Goal: Information Seeking & Learning: Compare options

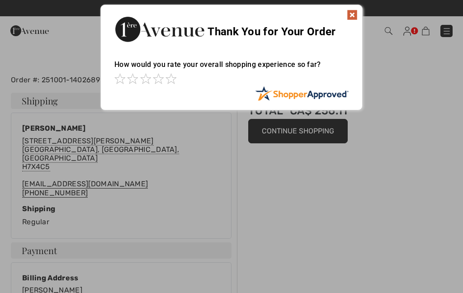
click at [357, 11] on img at bounding box center [352, 14] width 11 height 11
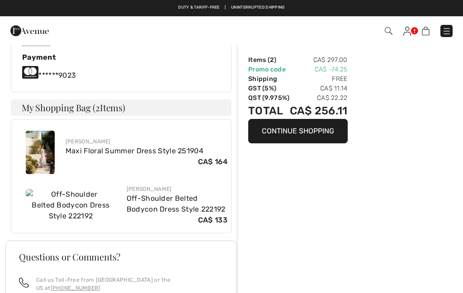
scroll to position [336, 0]
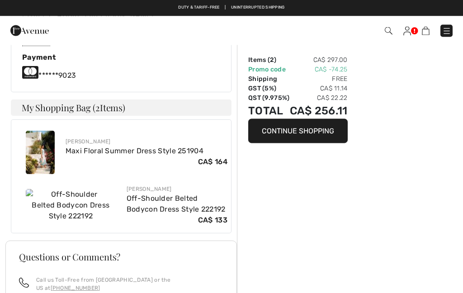
click at [90, 138] on div "[PERSON_NAME]" at bounding box center [147, 142] width 162 height 8
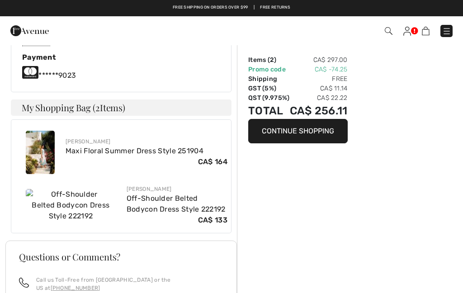
click at [51, 136] on img at bounding box center [40, 152] width 29 height 43
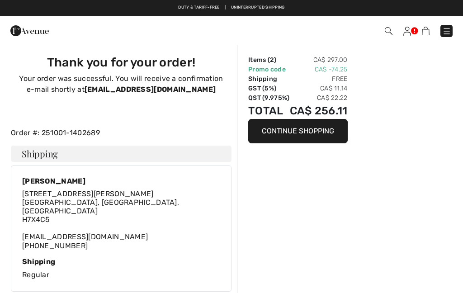
checkbox input "true"
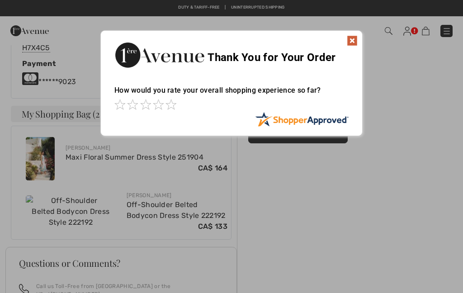
scroll to position [330, 0]
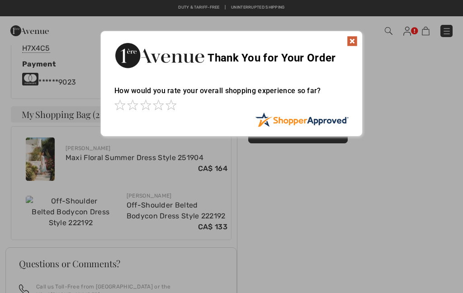
click at [179, 188] on div at bounding box center [231, 146] width 463 height 293
click at [351, 40] on img at bounding box center [352, 41] width 11 height 11
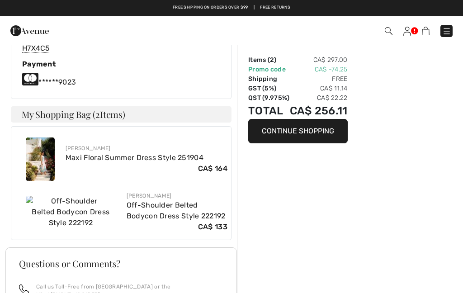
click at [155, 201] on link "Off-Shoulder Belted Bodycon Dress Style 222192" at bounding box center [176, 210] width 99 height 19
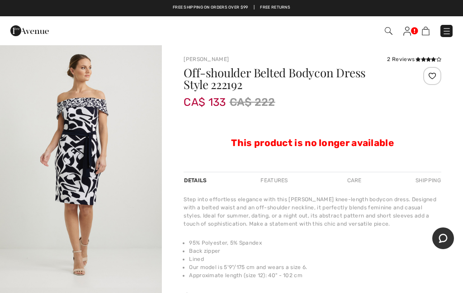
click at [393, 25] on span at bounding box center [326, 31] width 252 height 12
click at [386, 30] on img at bounding box center [389, 31] width 8 height 8
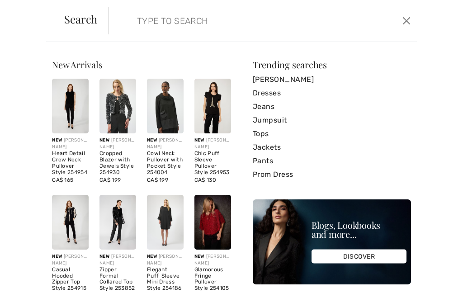
click at [246, 14] on input "search" at bounding box center [231, 20] width 202 height 27
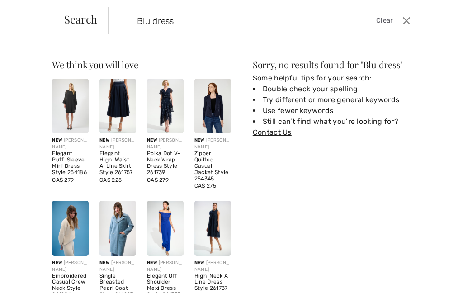
click at [147, 19] on input "Blu dress" at bounding box center [231, 20] width 202 height 27
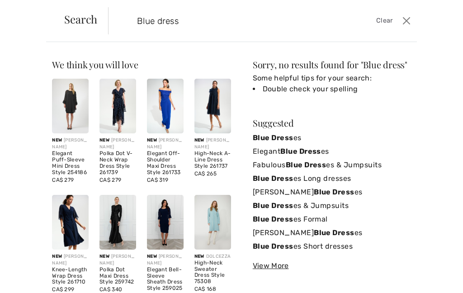
type input "Blue dress"
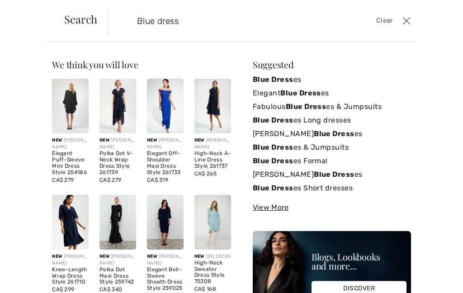
click at [288, 76] on strong "Blue Dress" at bounding box center [273, 79] width 41 height 9
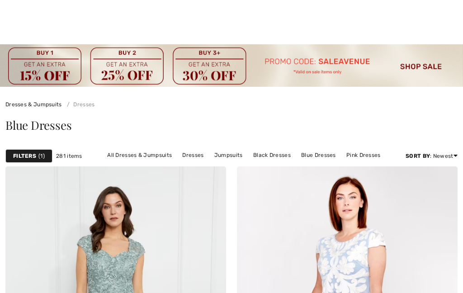
checkbox input "true"
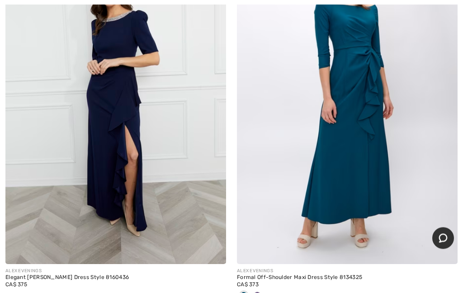
scroll to position [2582, 0]
click at [115, 170] on img at bounding box center [115, 98] width 221 height 331
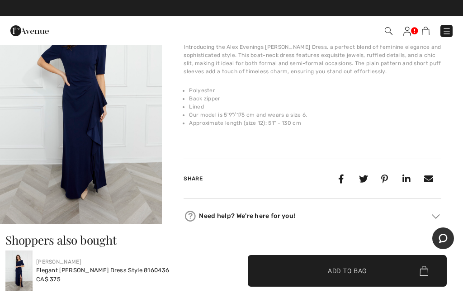
scroll to position [312, 0]
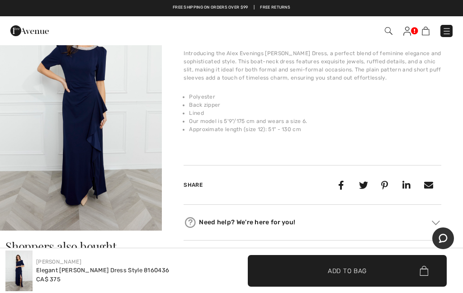
click at [129, 159] on img "4 / 4" at bounding box center [81, 109] width 162 height 243
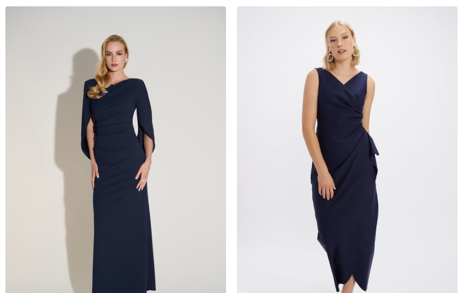
checkbox input "true"
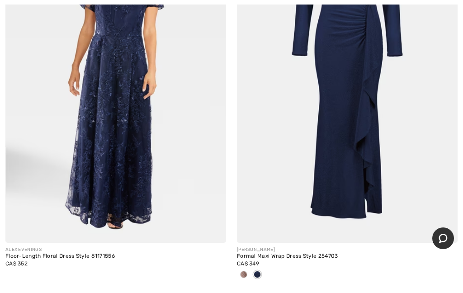
scroll to position [5039, 0]
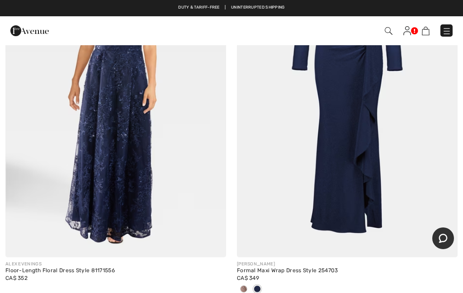
click at [243, 285] on span at bounding box center [243, 288] width 7 height 7
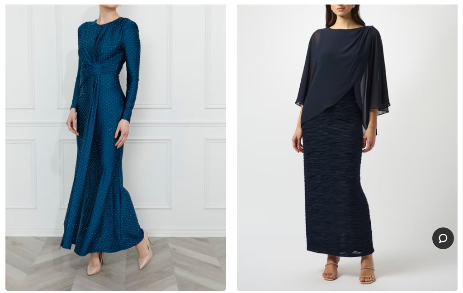
scroll to position [6153, 0]
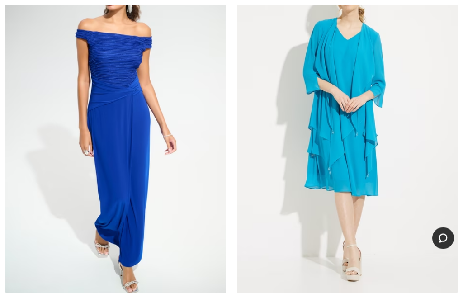
scroll to position [8817, 0]
click at [149, 181] on img at bounding box center [115, 128] width 221 height 331
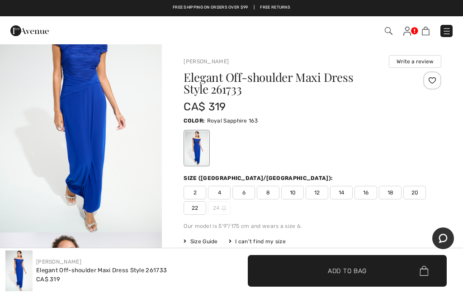
scroll to position [35, 0]
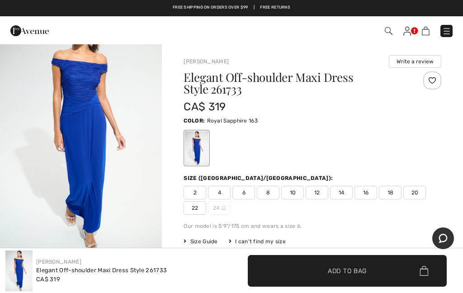
click at [132, 190] on img "1 / 5" at bounding box center [81, 130] width 162 height 243
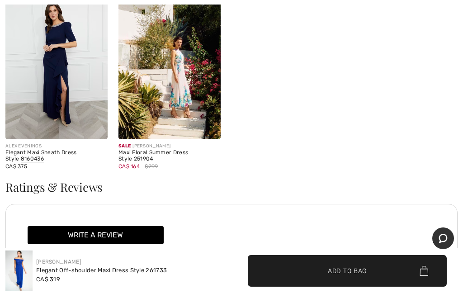
scroll to position [1031, 0]
click at [187, 120] on img at bounding box center [169, 62] width 102 height 153
